Goal: Communication & Community: Answer question/provide support

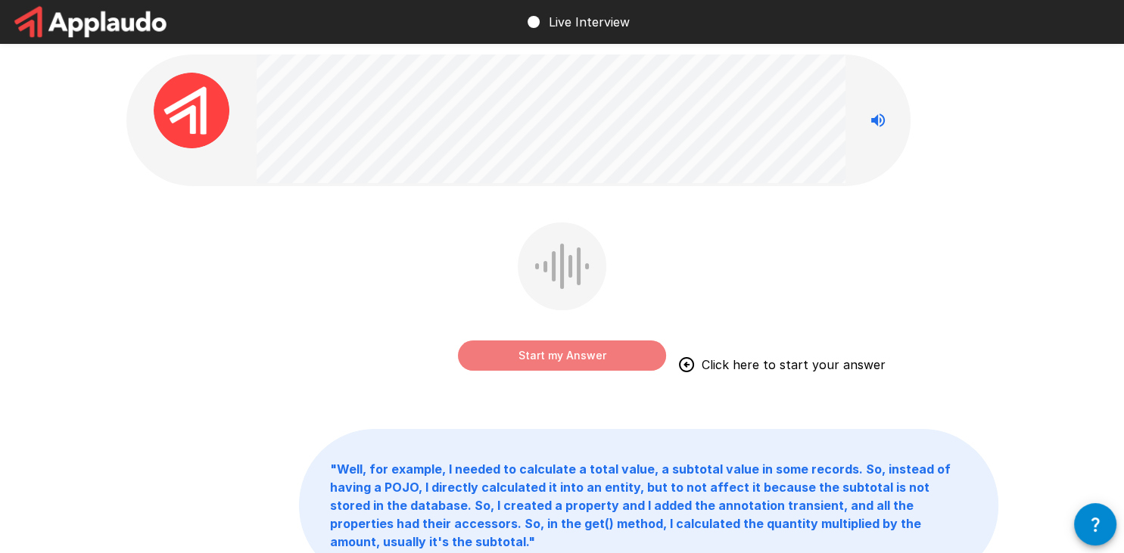
click at [547, 362] on button "Start my Answer" at bounding box center [562, 356] width 208 height 30
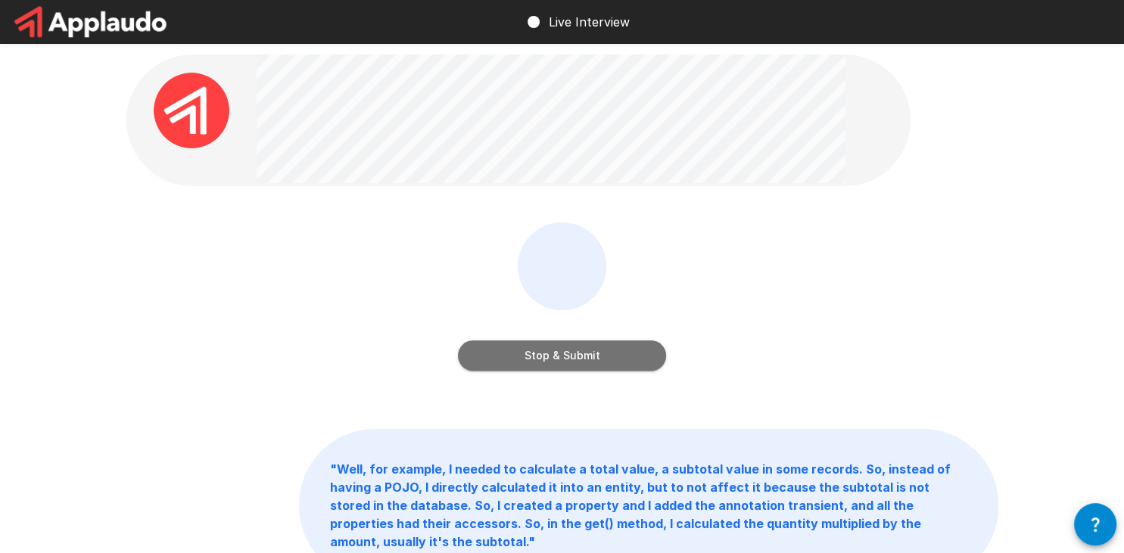
click at [582, 354] on button "Stop & Submit" at bounding box center [562, 356] width 208 height 30
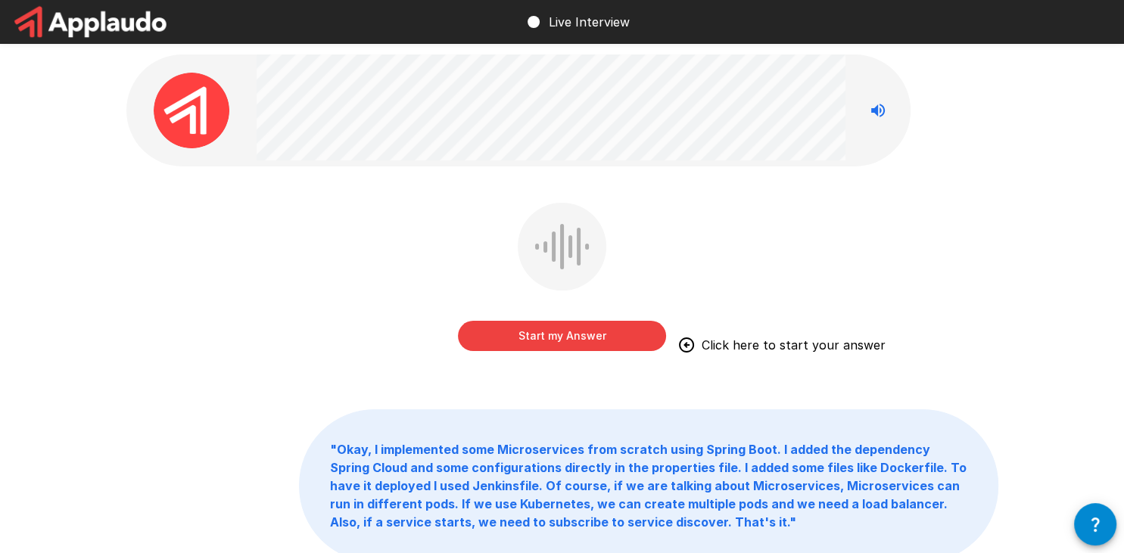
click at [556, 338] on button "Start my Answer" at bounding box center [562, 336] width 208 height 30
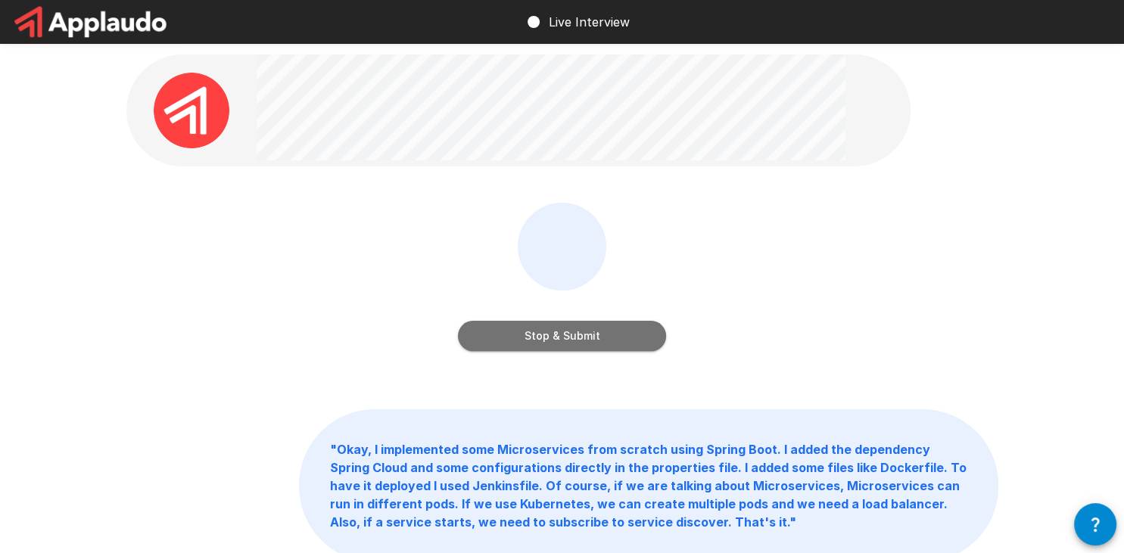
click at [551, 338] on button "Stop & Submit" at bounding box center [562, 336] width 208 height 30
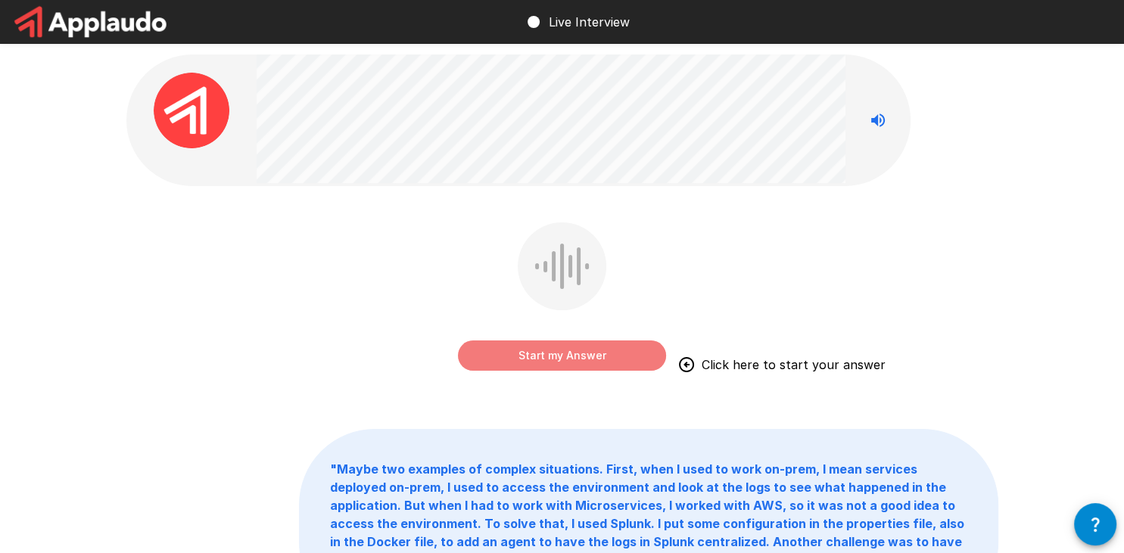
click at [565, 363] on button "Start my Answer" at bounding box center [562, 356] width 208 height 30
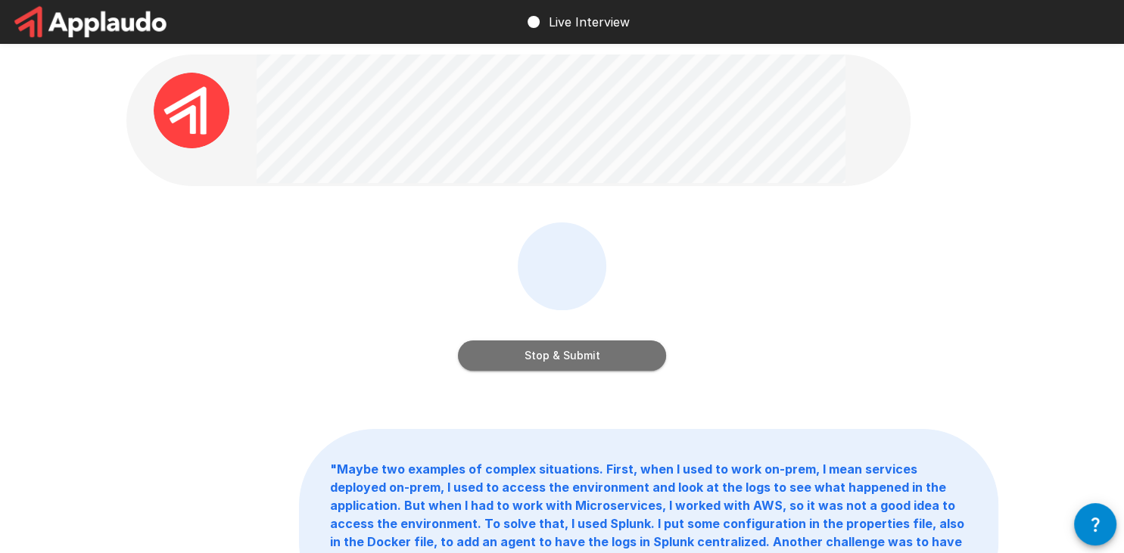
click at [572, 349] on button "Stop & Submit" at bounding box center [562, 356] width 208 height 30
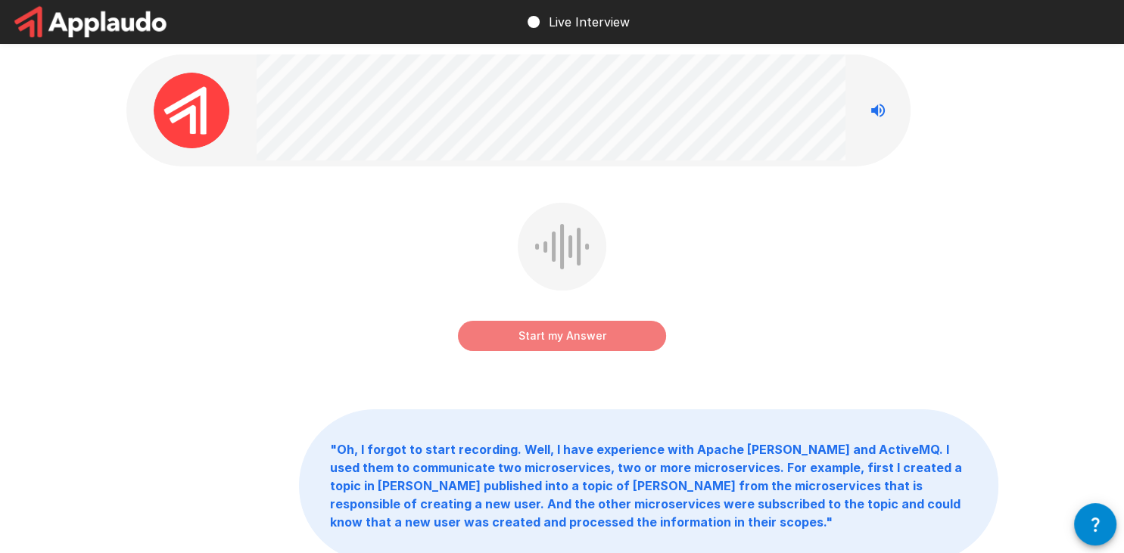
click at [566, 338] on button "Start my Answer" at bounding box center [562, 336] width 208 height 30
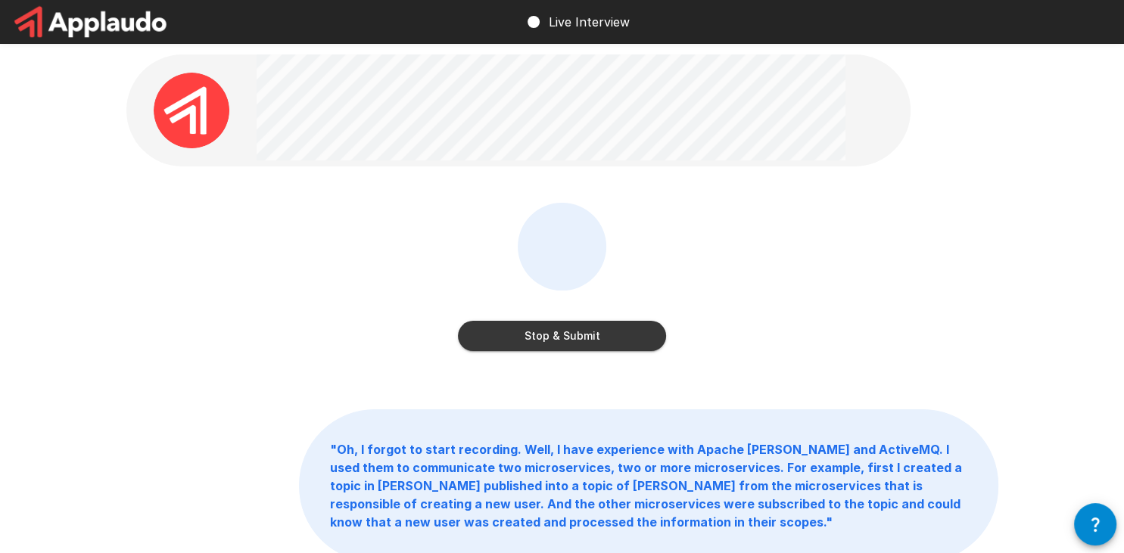
click at [606, 333] on button "Stop & Submit" at bounding box center [562, 336] width 208 height 30
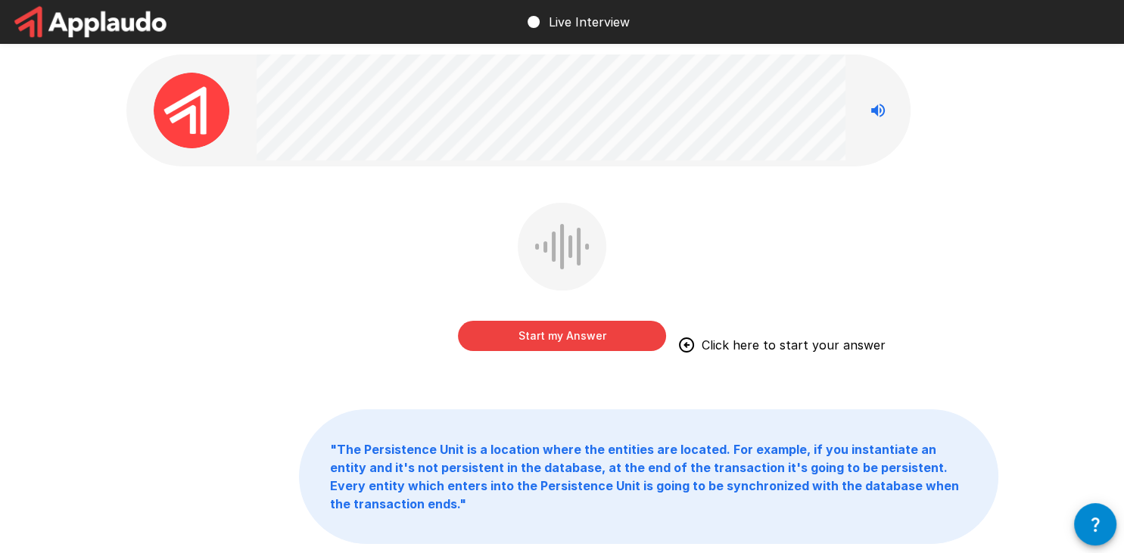
click at [561, 335] on button "Start my Answer" at bounding box center [562, 336] width 208 height 30
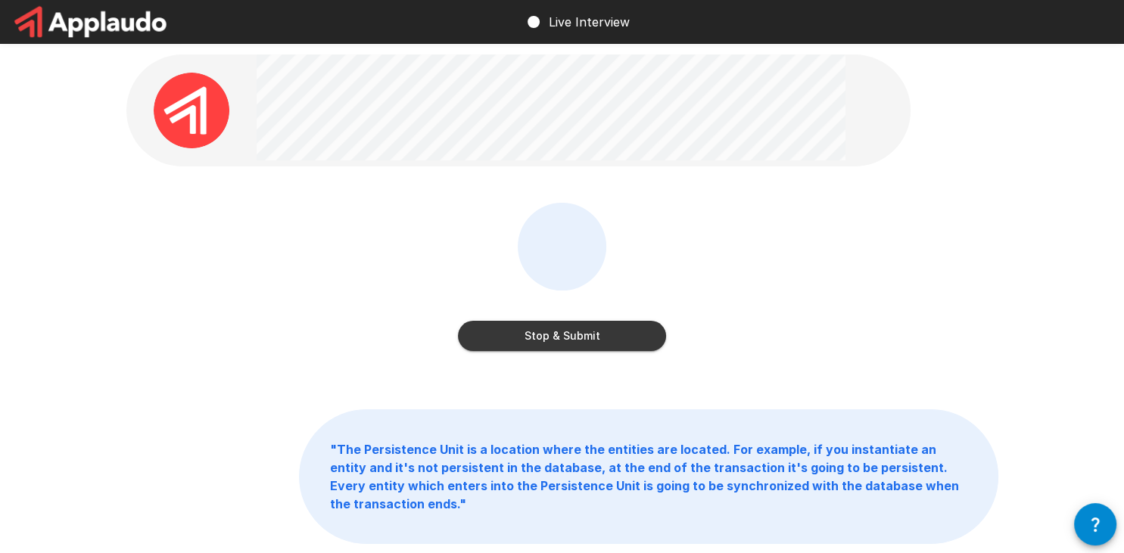
click at [584, 338] on button "Stop & Submit" at bounding box center [562, 336] width 208 height 30
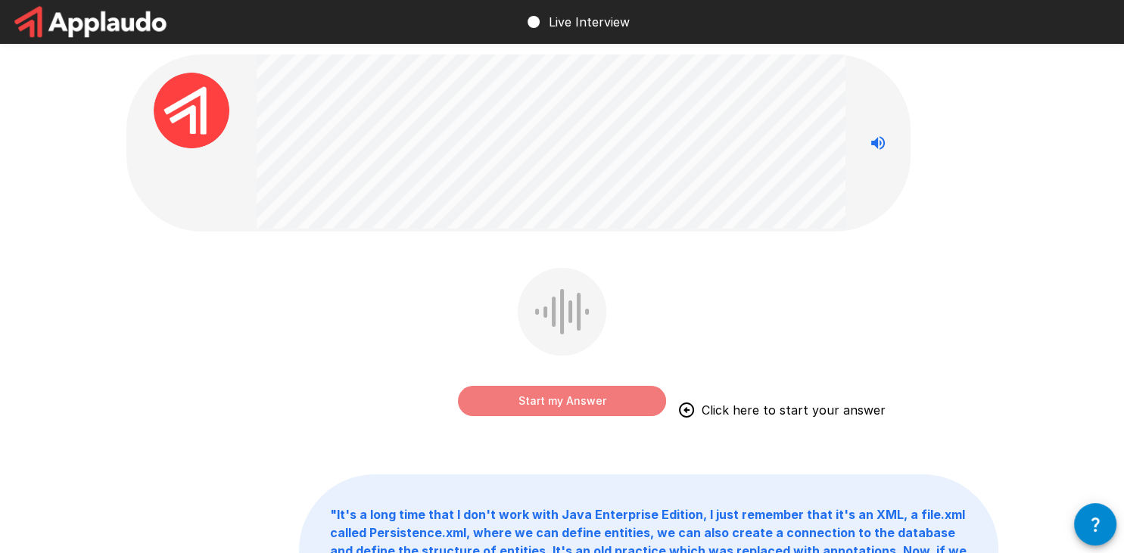
click at [574, 400] on button "Start my Answer" at bounding box center [562, 401] width 208 height 30
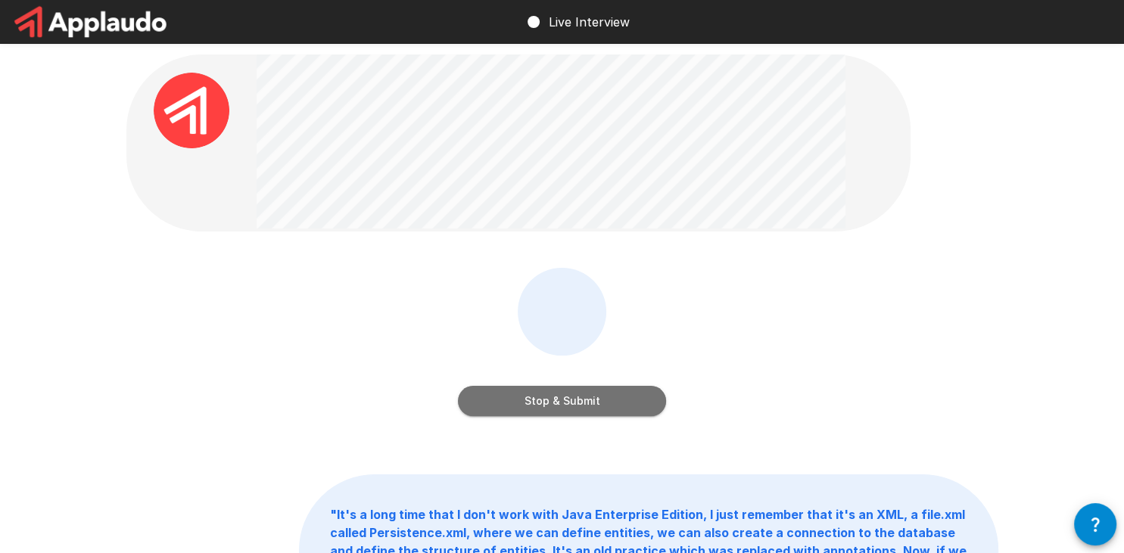
click at [584, 397] on button "Stop & Submit" at bounding box center [562, 401] width 208 height 30
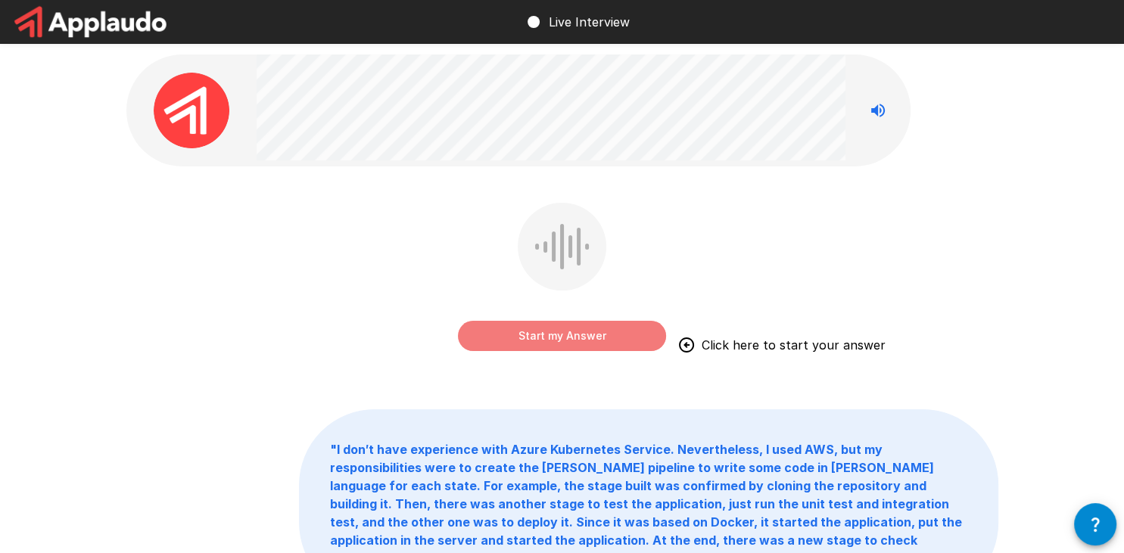
click at [544, 335] on button "Start my Answer" at bounding box center [562, 336] width 208 height 30
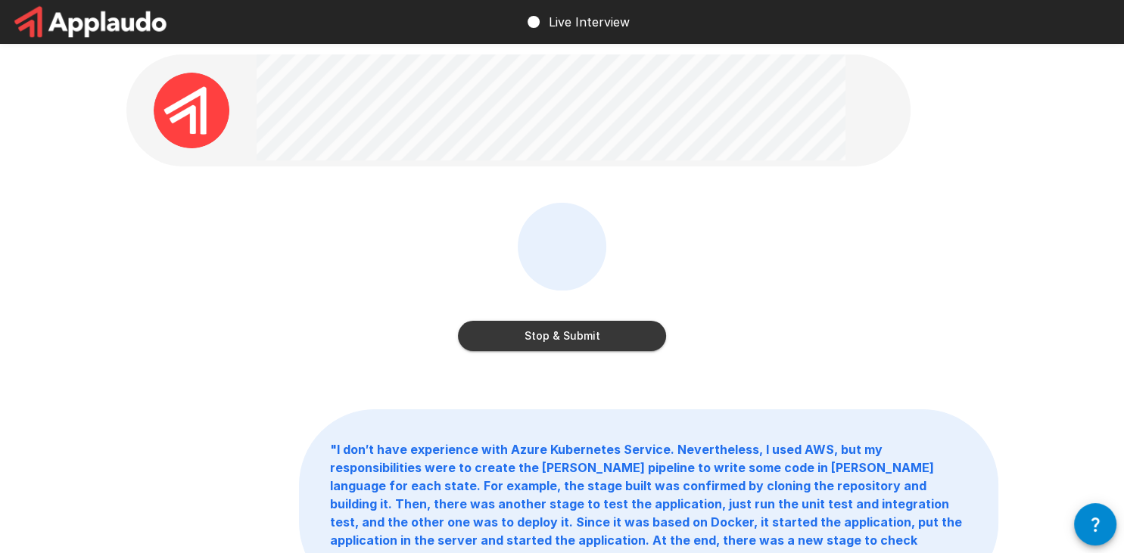
click at [577, 334] on button "Stop & Submit" at bounding box center [562, 336] width 208 height 30
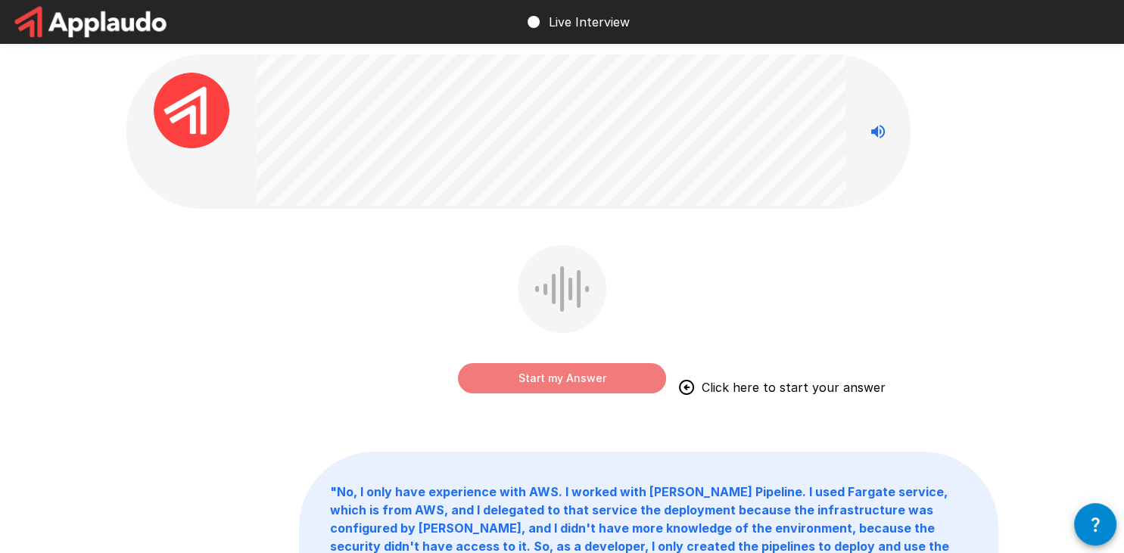
click at [554, 378] on button "Start my Answer" at bounding box center [562, 378] width 208 height 30
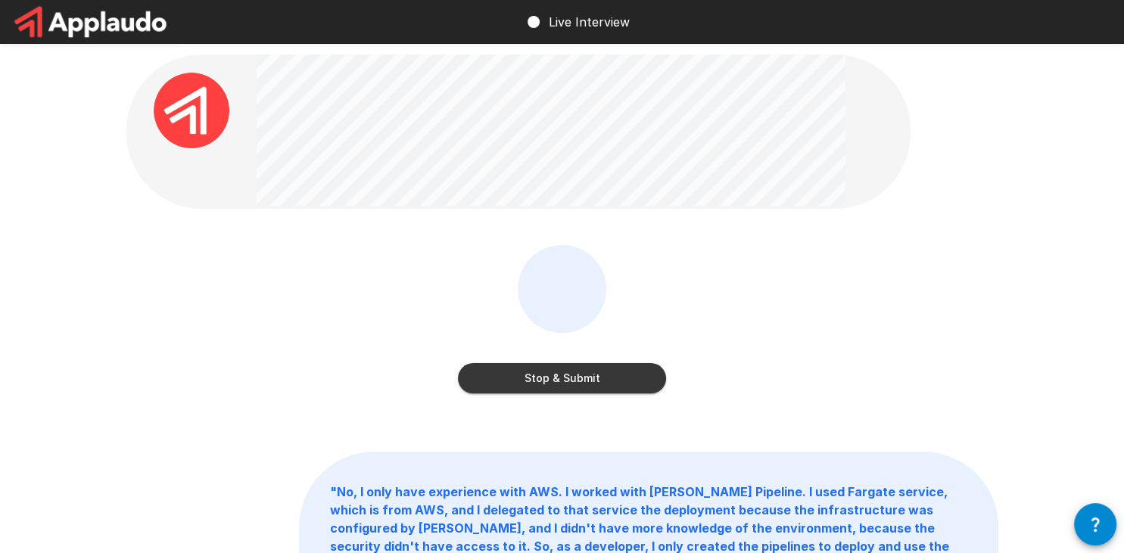
click at [591, 374] on button "Stop & Submit" at bounding box center [562, 378] width 208 height 30
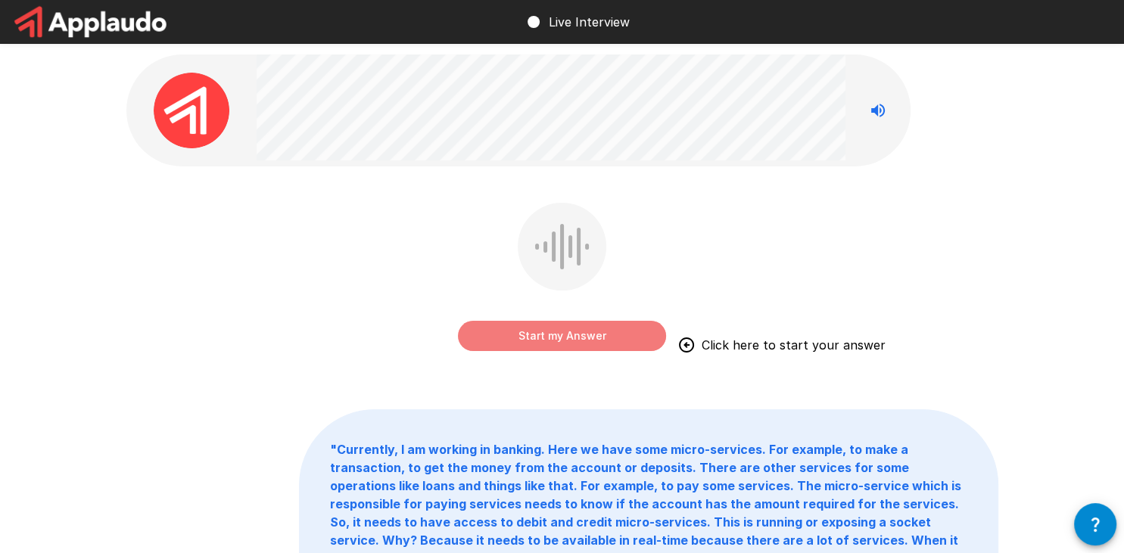
click at [589, 334] on button "Start my Answer" at bounding box center [562, 336] width 208 height 30
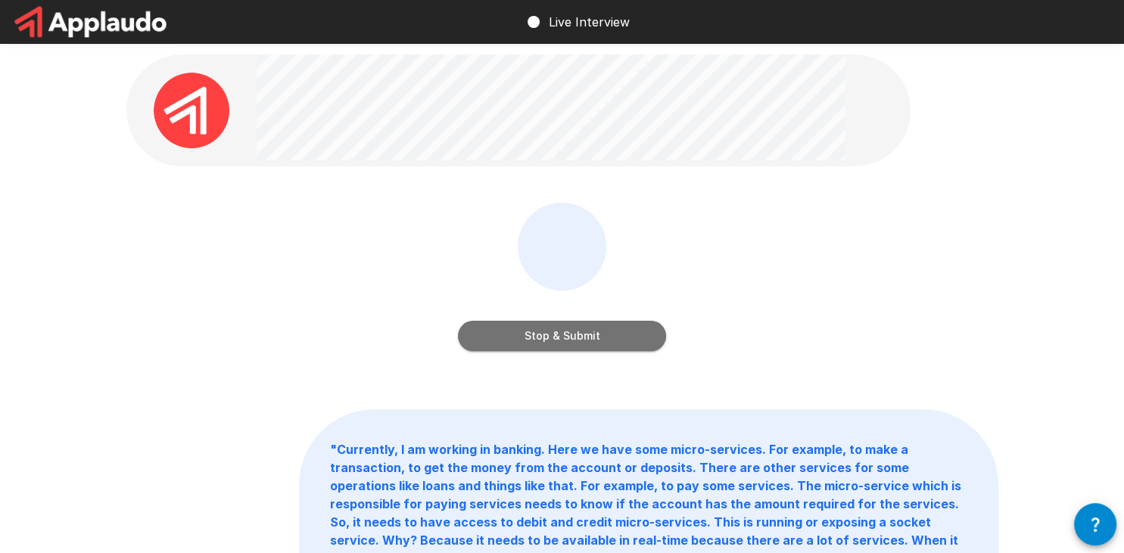
drag, startPoint x: 580, startPoint y: 338, endPoint x: 563, endPoint y: 332, distance: 17.7
click at [581, 338] on button "Stop & Submit" at bounding box center [562, 336] width 208 height 30
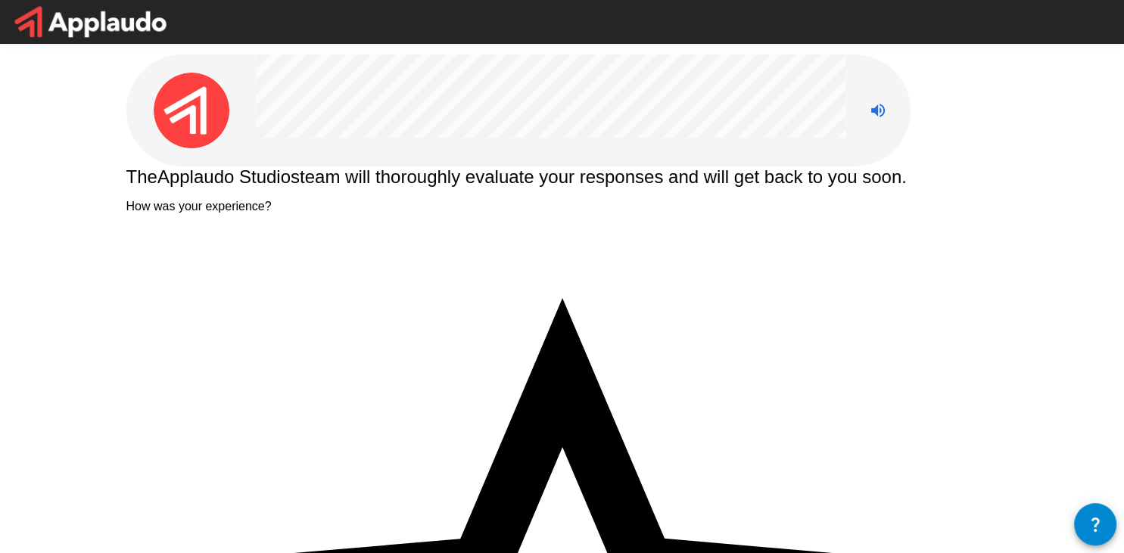
type textarea "*"
